Goal: Obtain resource: Download file/media

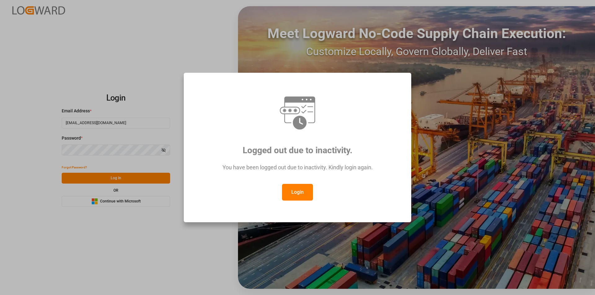
click at [292, 190] on button "Login" at bounding box center [297, 192] width 31 height 17
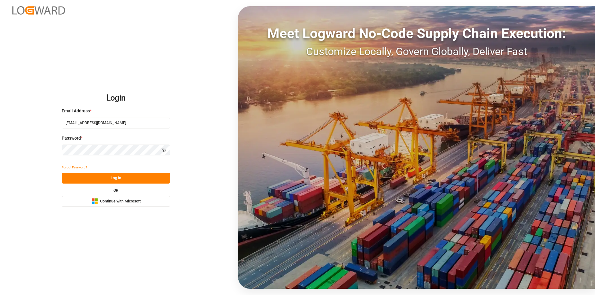
click at [151, 180] on button "Log In" at bounding box center [116, 178] width 108 height 11
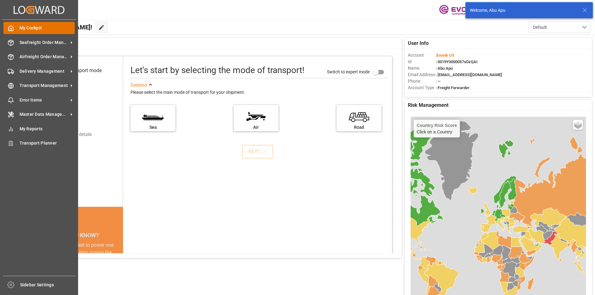
click at [14, 24] on div "My Cockpit My Cockpit" at bounding box center [38, 28] width 71 height 12
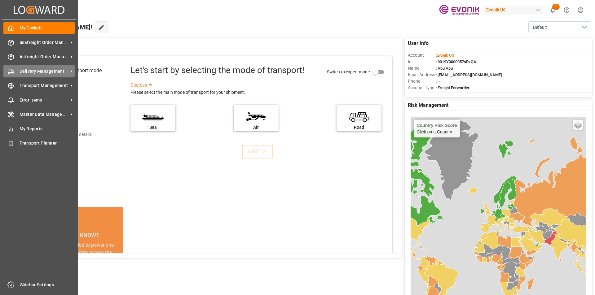
click at [33, 74] on span "Delivery Management" at bounding box center [44, 71] width 49 height 7
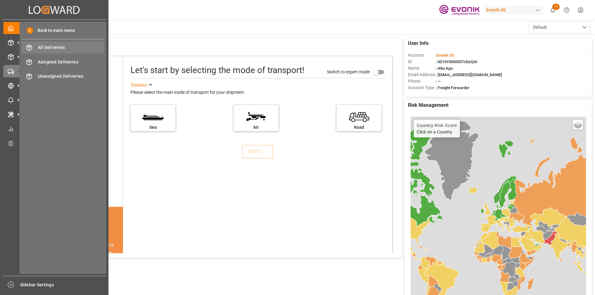
click at [55, 45] on span "All Deliveries" at bounding box center [71, 47] width 67 height 7
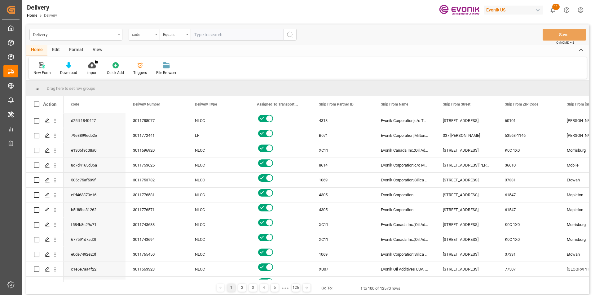
click at [155, 36] on div "code" at bounding box center [144, 35] width 31 height 12
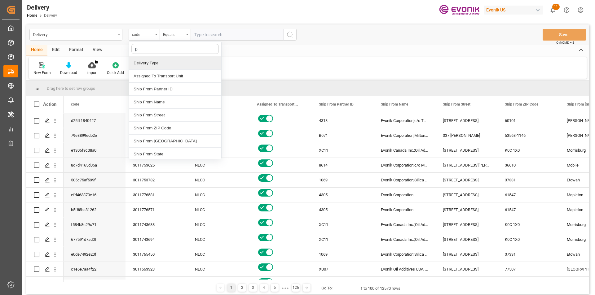
type input "pg"
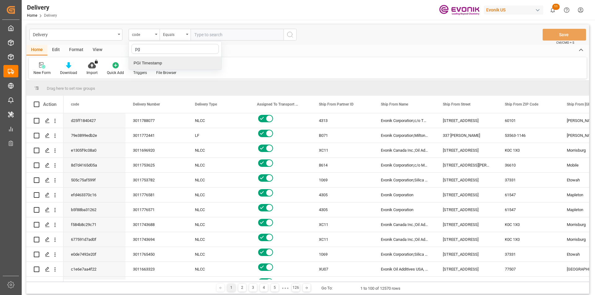
click at [157, 66] on div "PGI Timestamp" at bounding box center [175, 63] width 92 height 13
click at [187, 33] on div "Equals" at bounding box center [174, 35] width 31 height 12
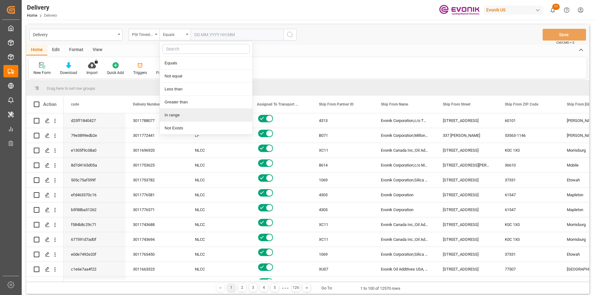
click at [175, 117] on div "In range" at bounding box center [206, 115] width 92 height 13
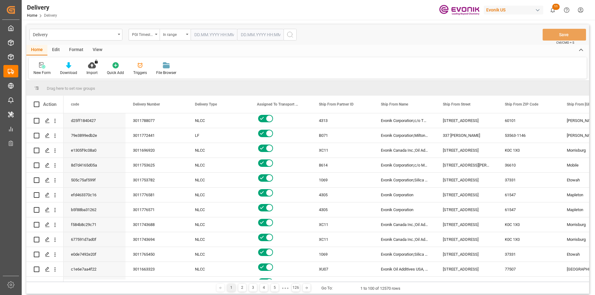
click at [227, 31] on input "text" at bounding box center [213, 35] width 46 height 12
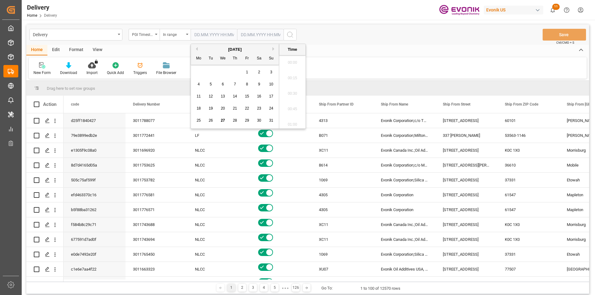
scroll to position [699, 0]
click at [212, 120] on span "26" at bounding box center [210, 120] width 4 height 4
type input "[DATE] 00:00"
click at [254, 32] on input "text" at bounding box center [260, 35] width 46 height 12
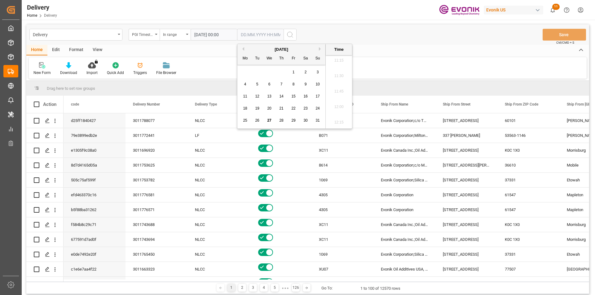
click at [269, 120] on span "27" at bounding box center [269, 120] width 4 height 4
type input "[DATE] 00:00"
click at [388, 58] on div "New Form Download Import You don't have permission for this feature. Contact ad…" at bounding box center [307, 67] width 557 height 21
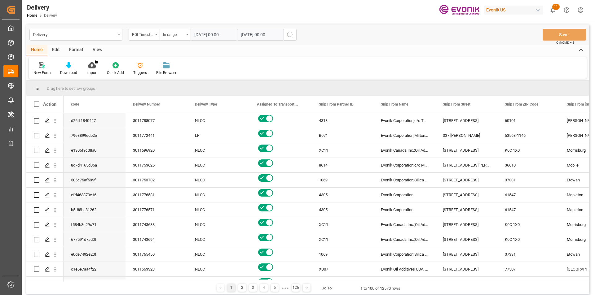
click at [291, 36] on icon "search button" at bounding box center [289, 34] width 7 height 7
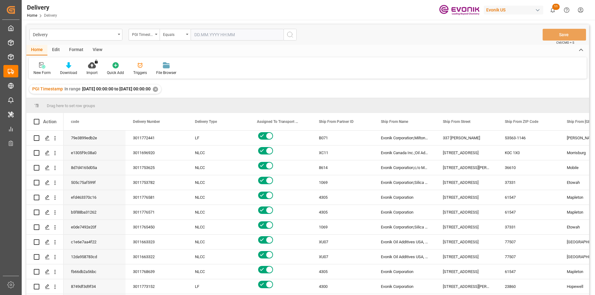
click at [98, 51] on div "View" at bounding box center [97, 50] width 19 height 11
click at [71, 69] on div "Standard Templates" at bounding box center [70, 69] width 40 height 14
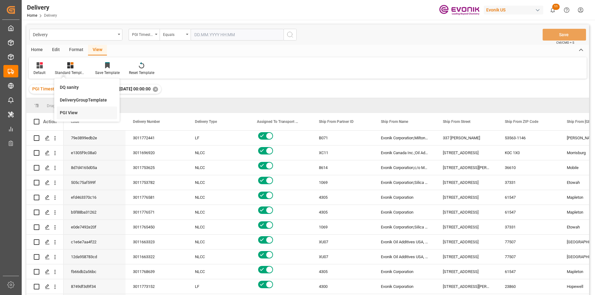
click at [71, 112] on div "PGI View" at bounding box center [87, 113] width 54 height 7
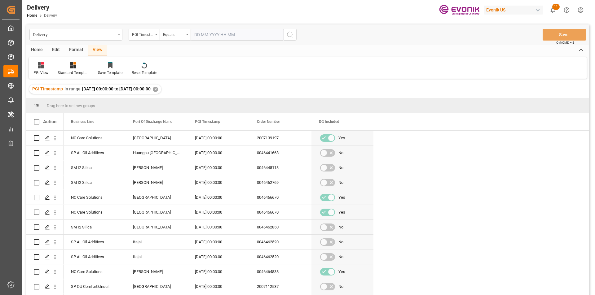
click at [37, 50] on div "Home" at bounding box center [36, 50] width 21 height 11
click at [69, 72] on div "Download" at bounding box center [68, 73] width 17 height 6
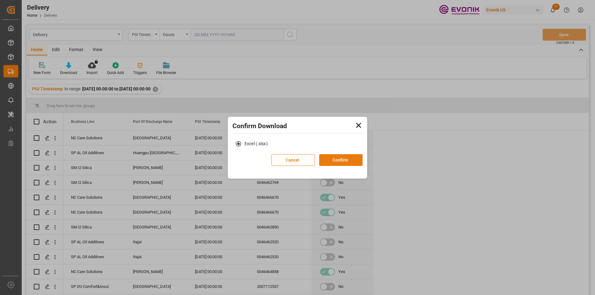
click at [340, 163] on button "Confirm" at bounding box center [340, 160] width 43 height 12
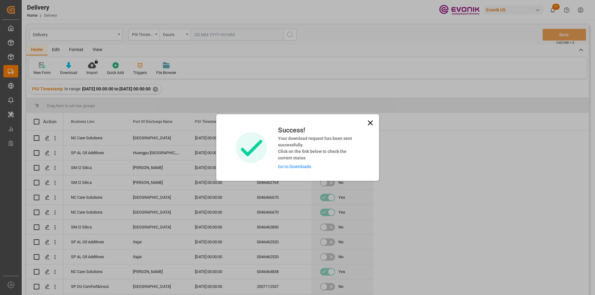
click at [298, 167] on link "Go to Downloads" at bounding box center [294, 166] width 33 height 5
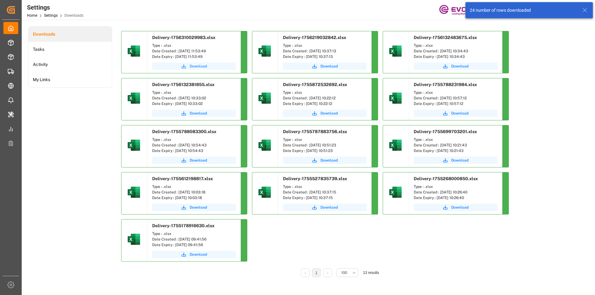
click at [202, 68] on span "Download" at bounding box center [198, 66] width 17 height 6
